Goal: Task Accomplishment & Management: Use online tool/utility

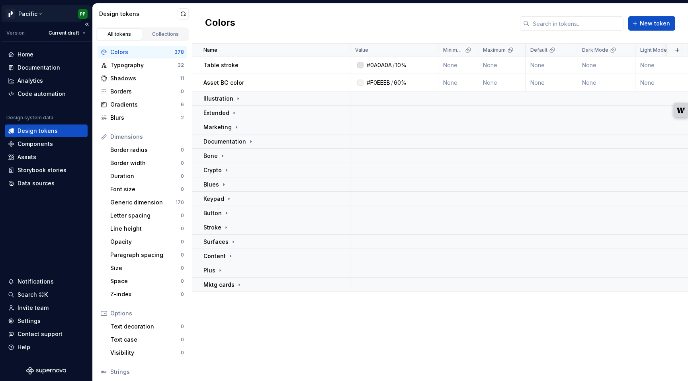
click at [39, 12] on html "Pacific PP Version Current draft Home Documentation Analytics Code automation D…" at bounding box center [344, 190] width 688 height 381
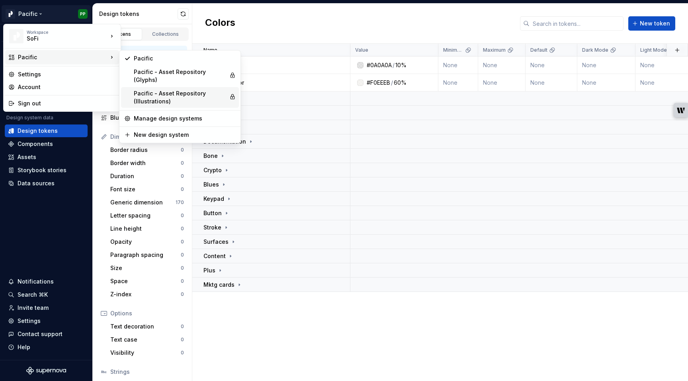
click at [171, 101] on div "Pacific - Asset Repository (Illustrations)" at bounding box center [180, 98] width 92 height 16
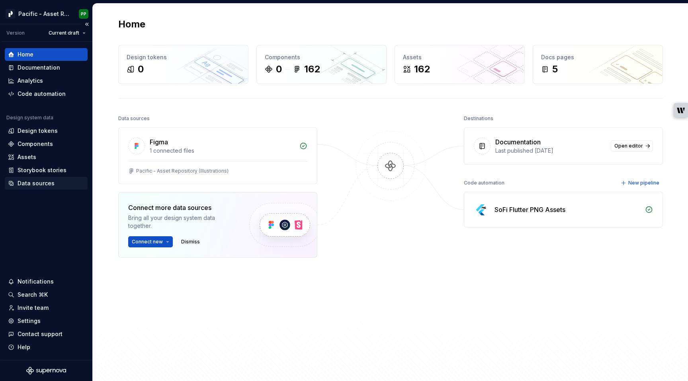
click at [44, 185] on div "Data sources" at bounding box center [36, 183] width 37 height 8
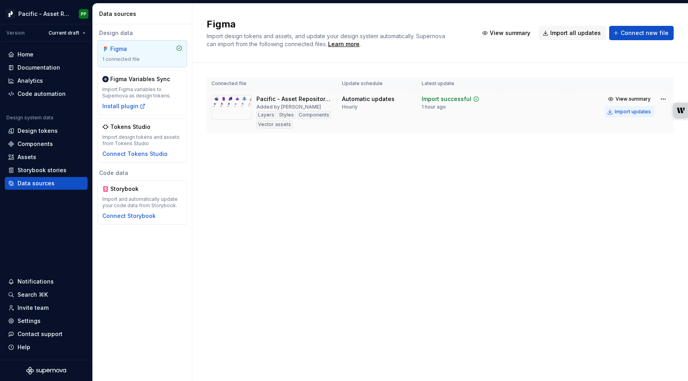
click at [630, 111] on div "Import updates" at bounding box center [632, 112] width 36 height 6
click at [33, 322] on div "Settings" at bounding box center [29, 321] width 23 height 8
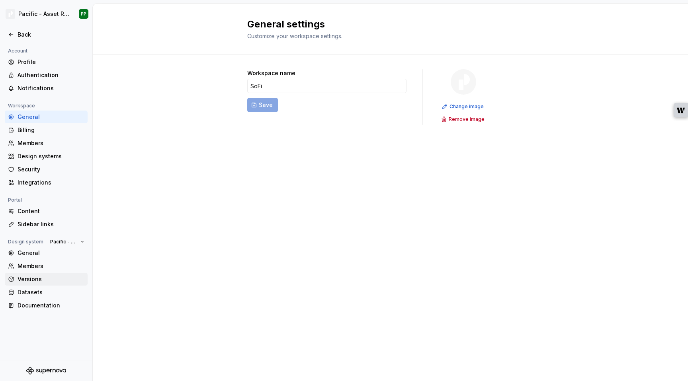
click at [35, 277] on div "Versions" at bounding box center [51, 279] width 67 height 8
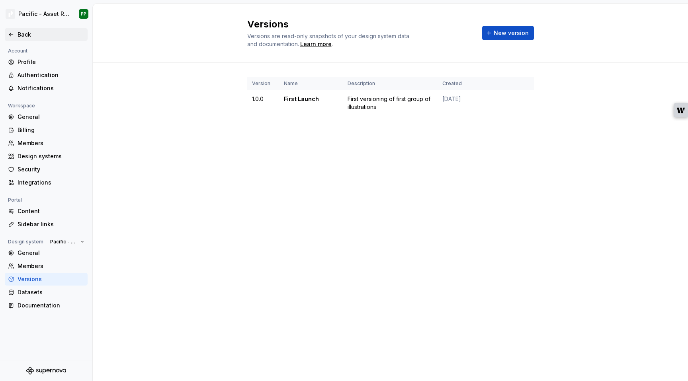
click at [10, 33] on icon at bounding box center [11, 34] width 6 height 6
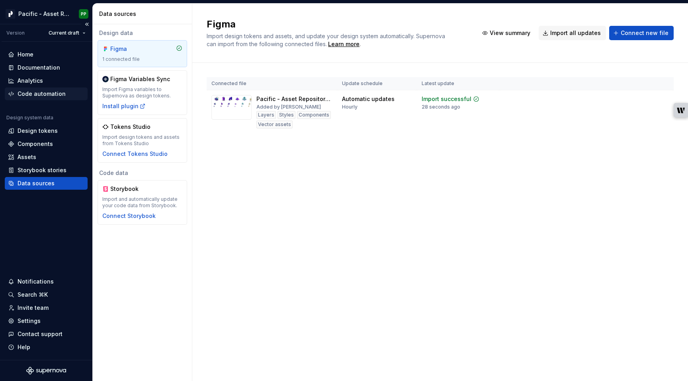
click at [38, 95] on div "Code automation" at bounding box center [42, 94] width 48 height 8
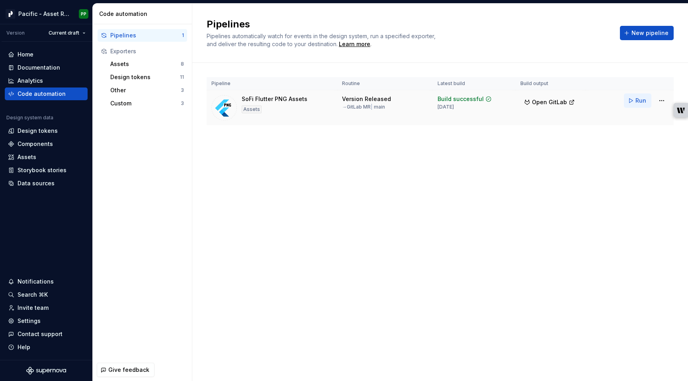
click at [636, 101] on span "Run" at bounding box center [640, 101] width 11 height 8
